Goal: Information Seeking & Learning: Learn about a topic

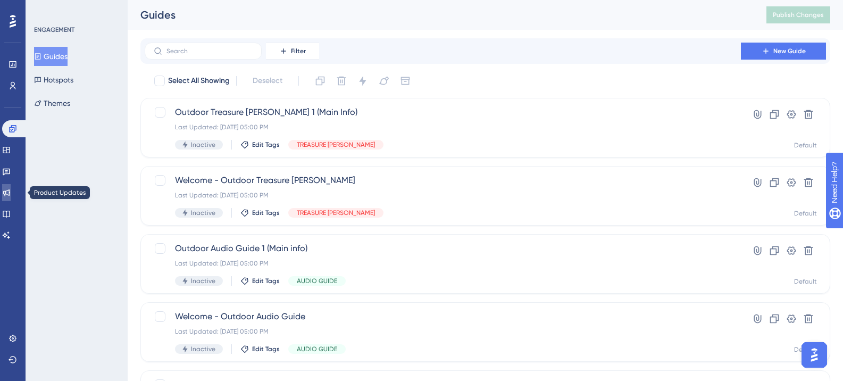
click at [9, 196] on icon at bounding box center [6, 192] width 9 height 9
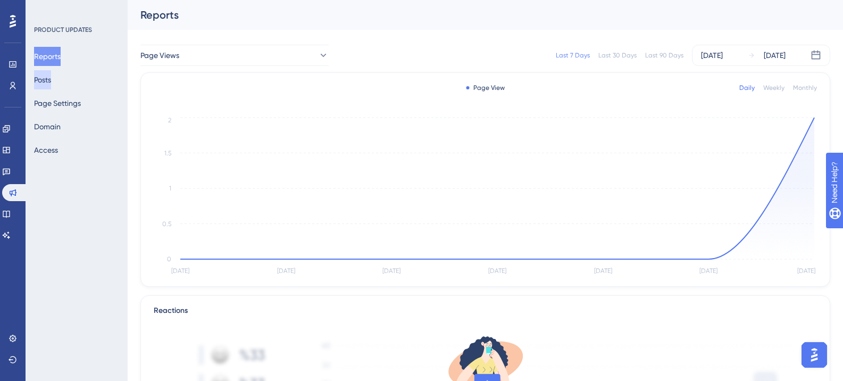
click at [51, 83] on button "Posts" at bounding box center [42, 79] width 17 height 19
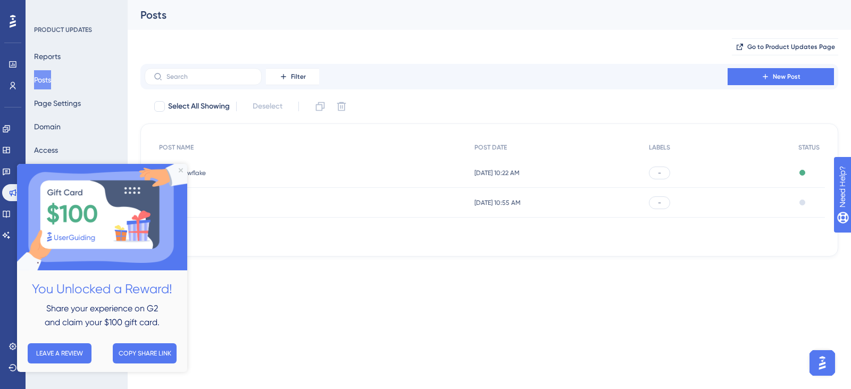
click at [292, 176] on span "Snowflake" at bounding box center [261, 173] width 170 height 9
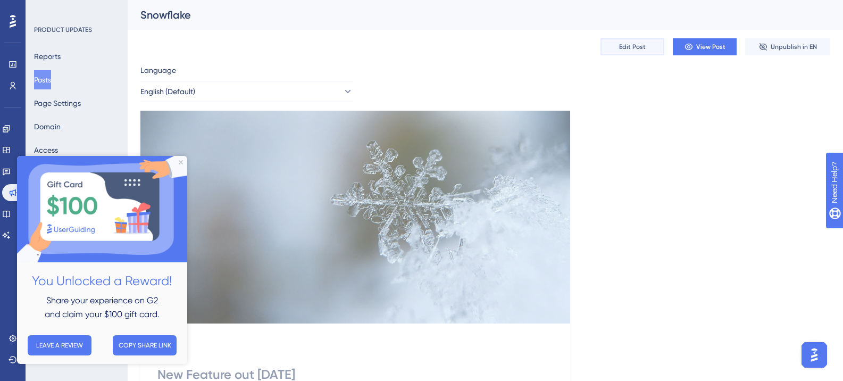
click at [647, 46] on button "Edit Post" at bounding box center [632, 46] width 64 height 17
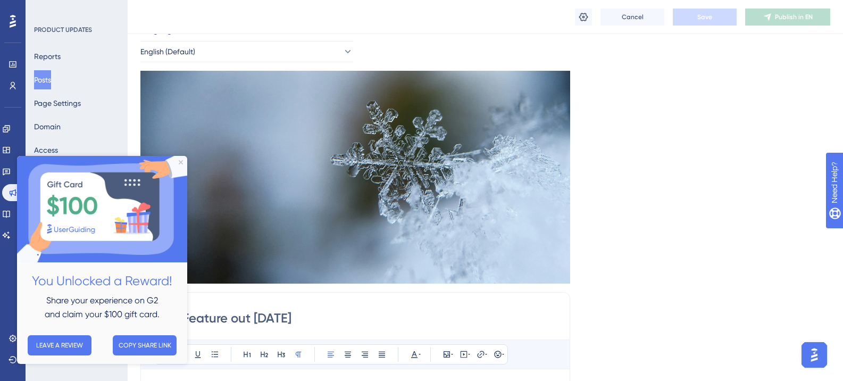
click at [187, 167] on img at bounding box center [102, 209] width 170 height 106
click at [182, 161] on icon "Close Preview" at bounding box center [181, 162] width 4 height 4
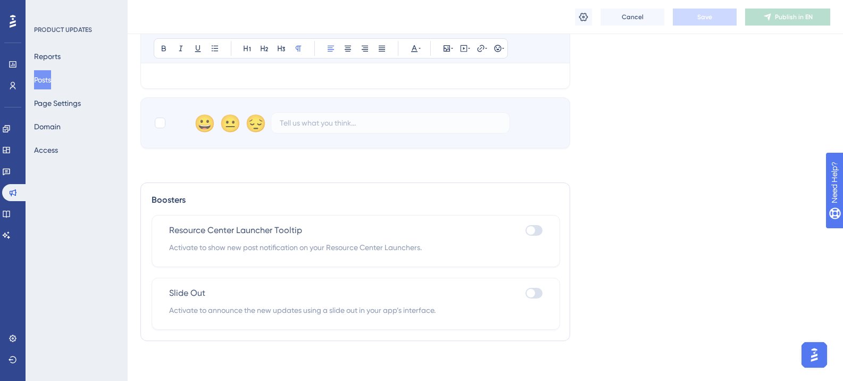
scroll to position [587, 0]
click at [530, 290] on div at bounding box center [530, 290] width 9 height 9
click at [525, 290] on input "checkbox" at bounding box center [525, 290] width 1 height 1
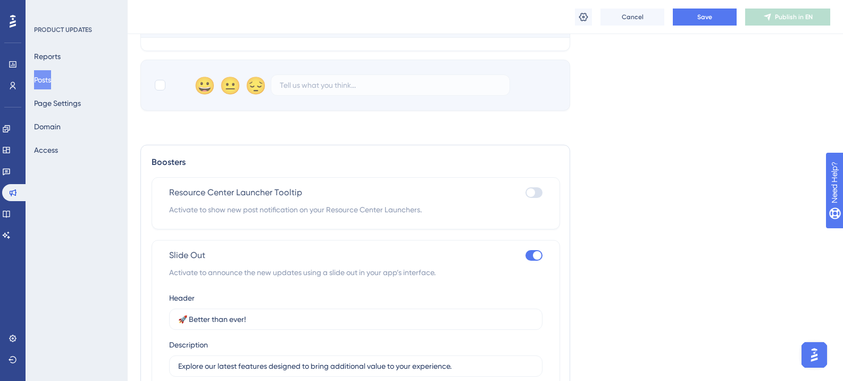
scroll to position [641, 0]
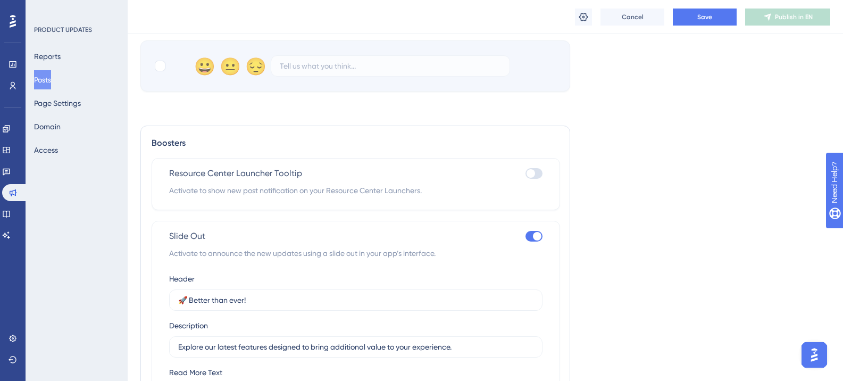
click at [534, 241] on div at bounding box center [533, 236] width 17 height 11
click at [525, 237] on input "checkbox" at bounding box center [525, 236] width 1 height 1
checkbox input "false"
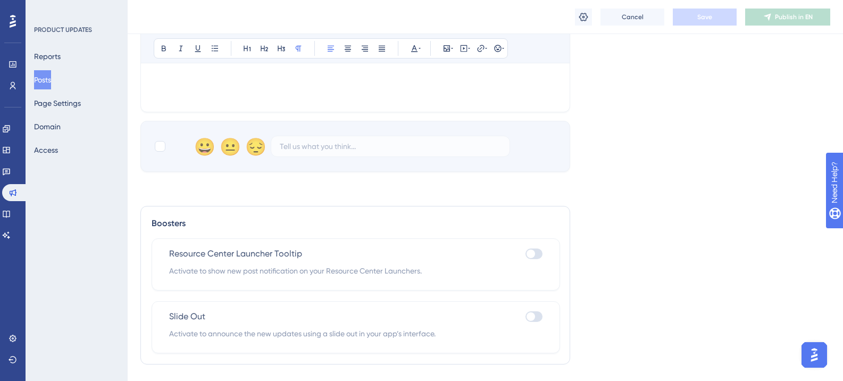
scroll to position [587, 0]
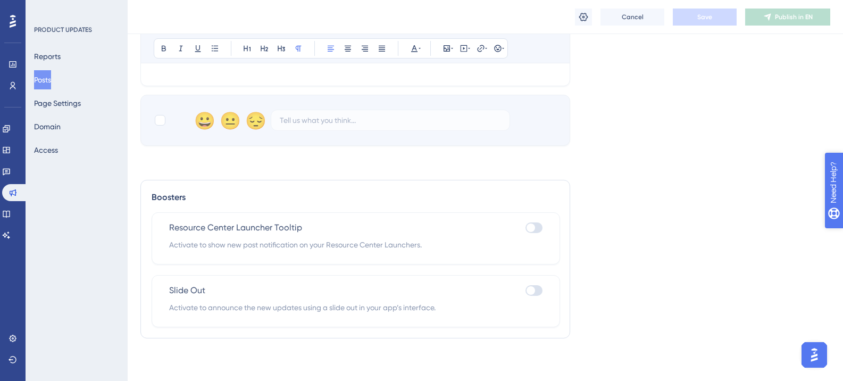
click at [837, 232] on icon "open resource center" at bounding box center [839, 236] width 11 height 11
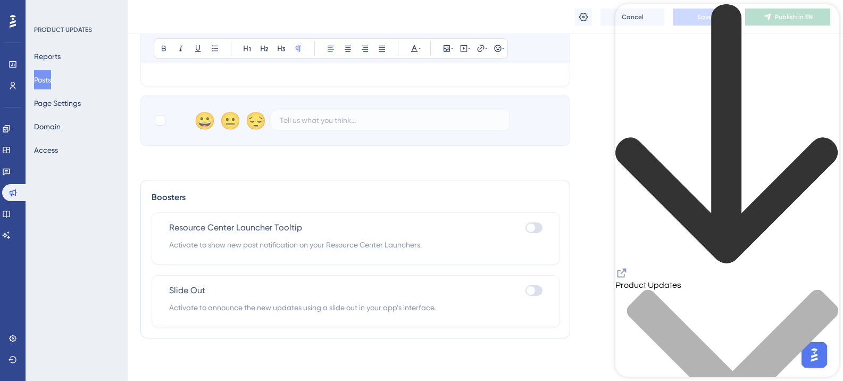
scroll to position [0, 0]
click at [636, 28] on div "back to header" at bounding box center [726, 135] width 223 height 262
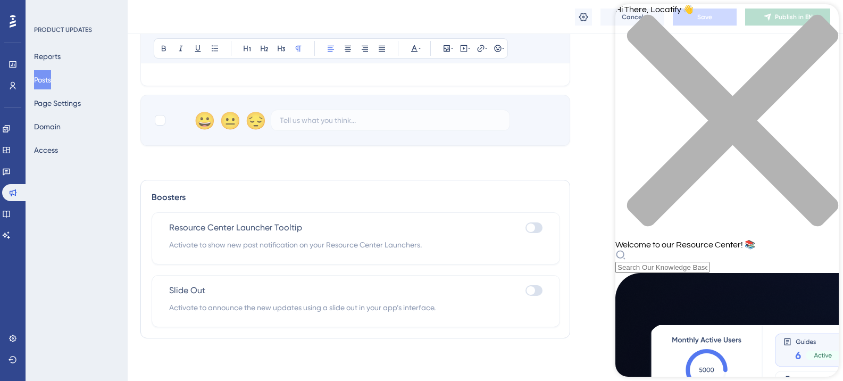
click at [715, 63] on div "Hi There, Locatify 👋 Welcome to our Resource Center! 📚" at bounding box center [726, 138] width 223 height 268
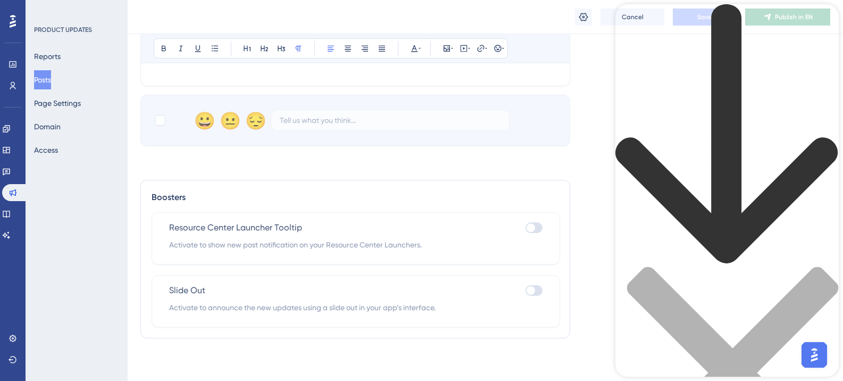
type input "slide out"
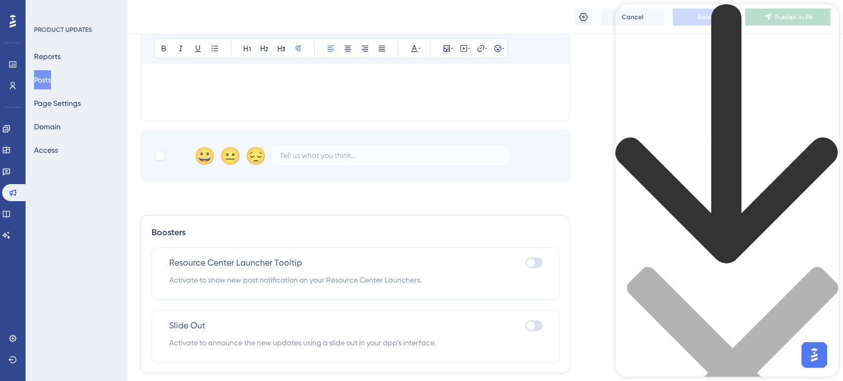
scroll to position [534, 0]
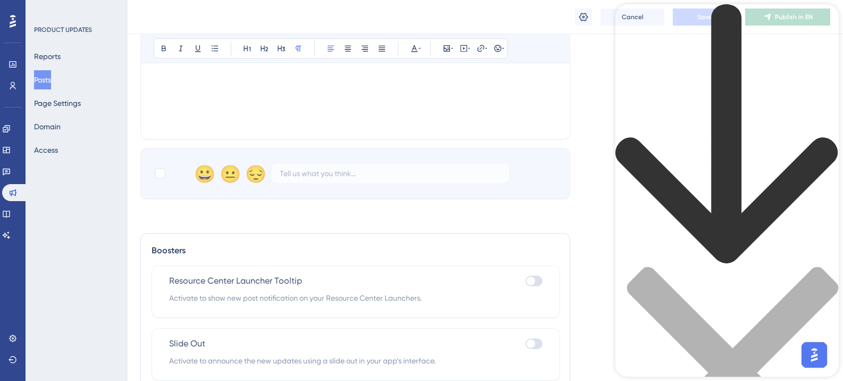
click at [632, 23] on icon "back to header" at bounding box center [726, 134] width 223 height 260
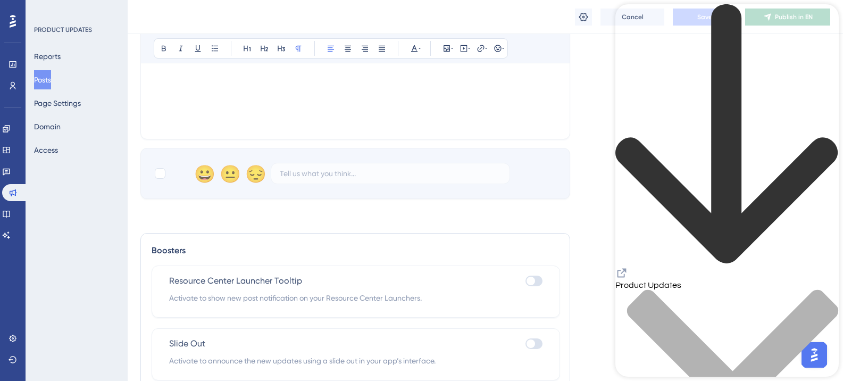
click at [623, 22] on div "Knowledge Base" at bounding box center [726, 259] width 223 height 510
click at [629, 22] on icon "back to header" at bounding box center [726, 134] width 223 height 260
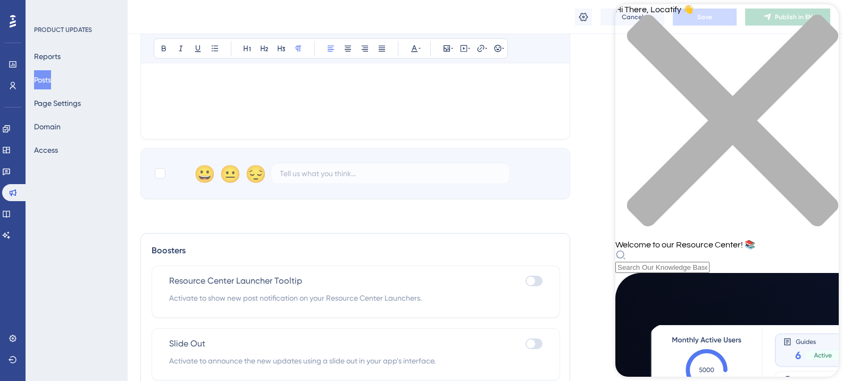
click at [731, 61] on div "Hi There, Locatify 👋 Welcome to our Resource Center! 📚" at bounding box center [726, 138] width 223 height 268
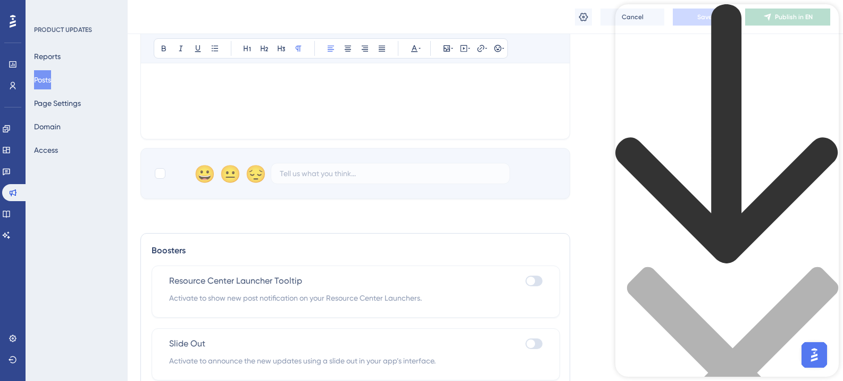
type input "booster slide out"
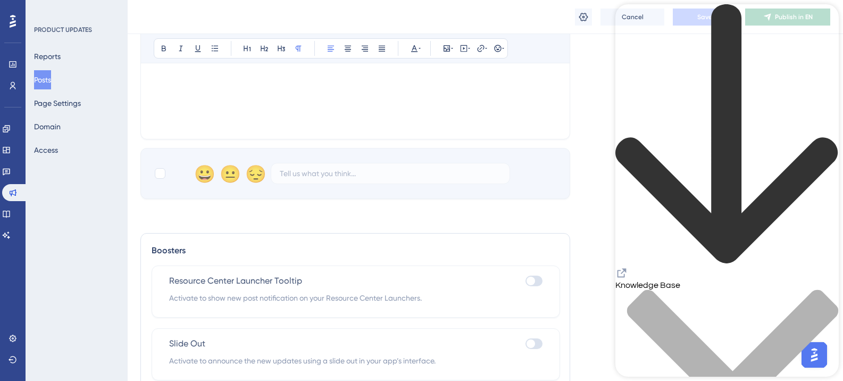
click at [532, 342] on div at bounding box center [530, 343] width 9 height 9
click at [525, 343] on input "checkbox" at bounding box center [525, 343] width 1 height 1
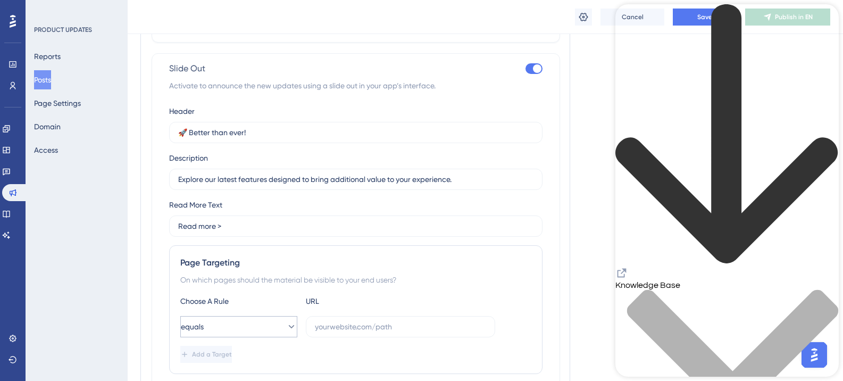
scroll to position [693, 0]
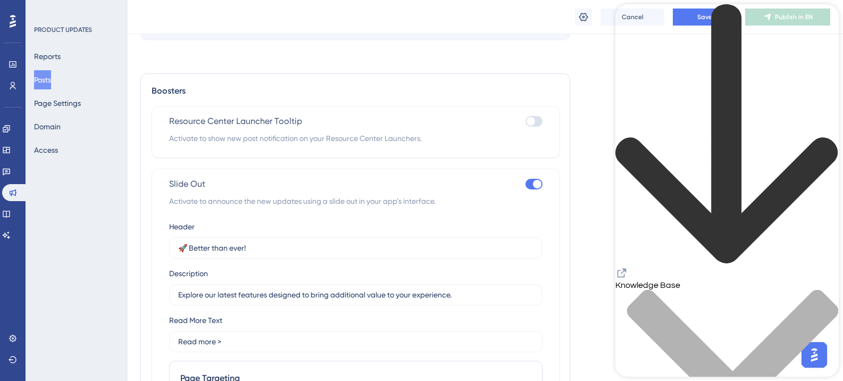
click at [534, 182] on div at bounding box center [537, 184] width 9 height 9
click at [525, 184] on input "checkbox" at bounding box center [525, 184] width 1 height 1
checkbox input "false"
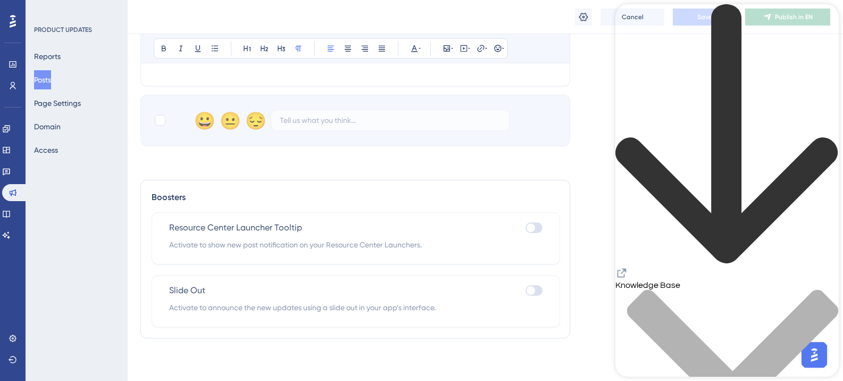
scroll to position [587, 0]
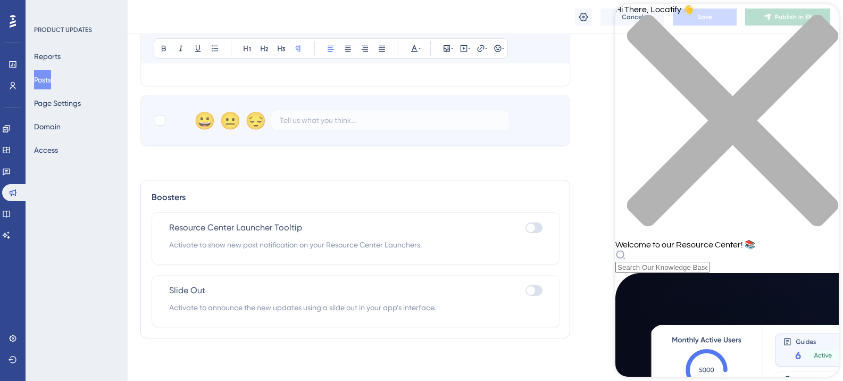
click at [732, 249] on div "Resource Center Header" at bounding box center [726, 260] width 223 height 23
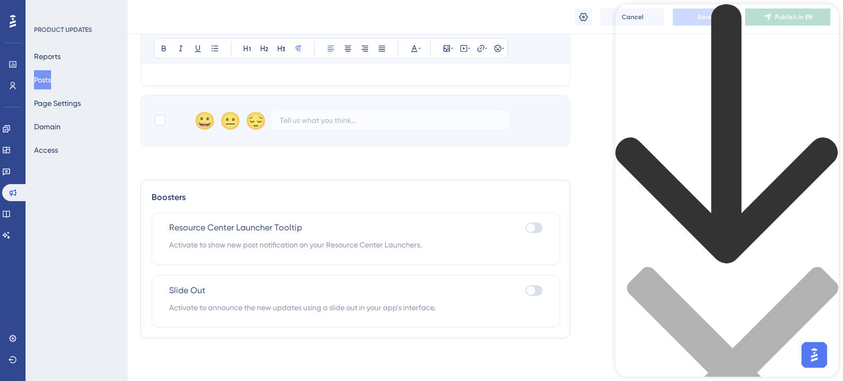
type input "booster"
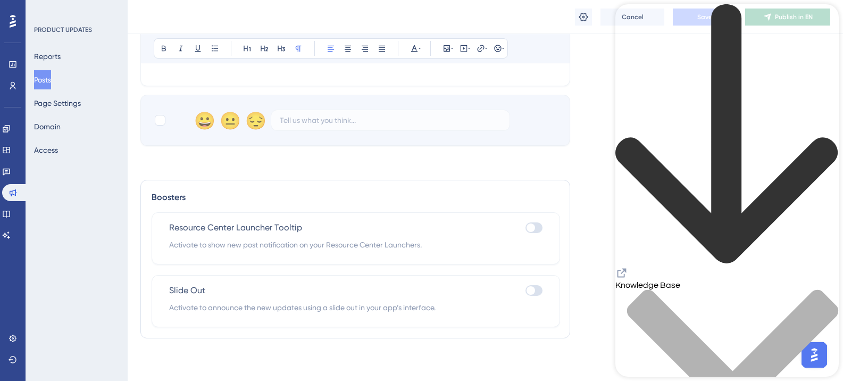
click at [537, 291] on div at bounding box center [533, 290] width 17 height 11
click at [525, 291] on input "checkbox" at bounding box center [525, 290] width 1 height 1
checkbox input "true"
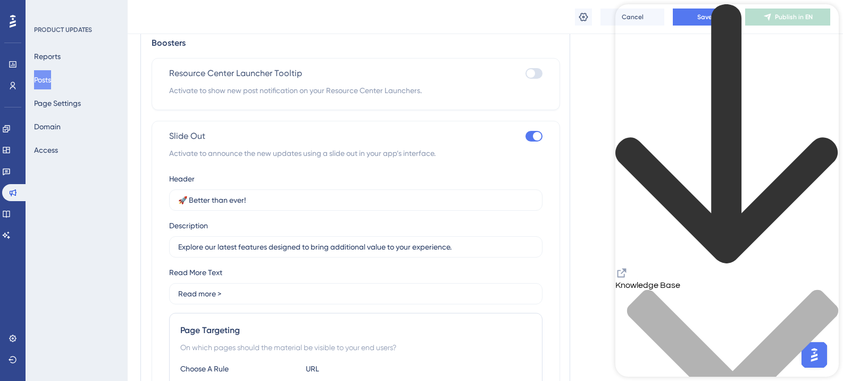
scroll to position [693, 0]
